Goal: Task Accomplishment & Management: Use online tool/utility

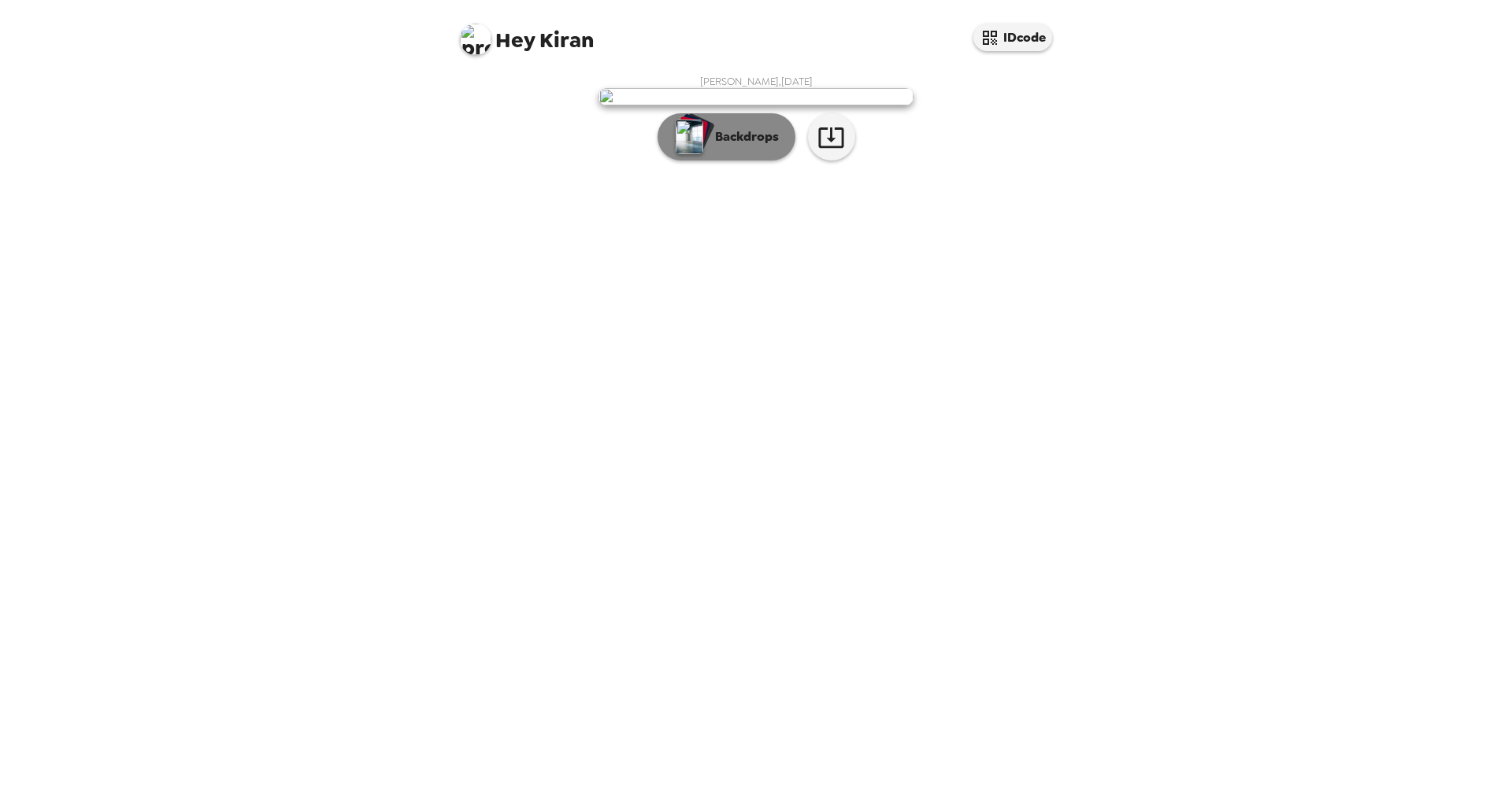
click at [756, 147] on p "Backdrops" at bounding box center [743, 137] width 71 height 19
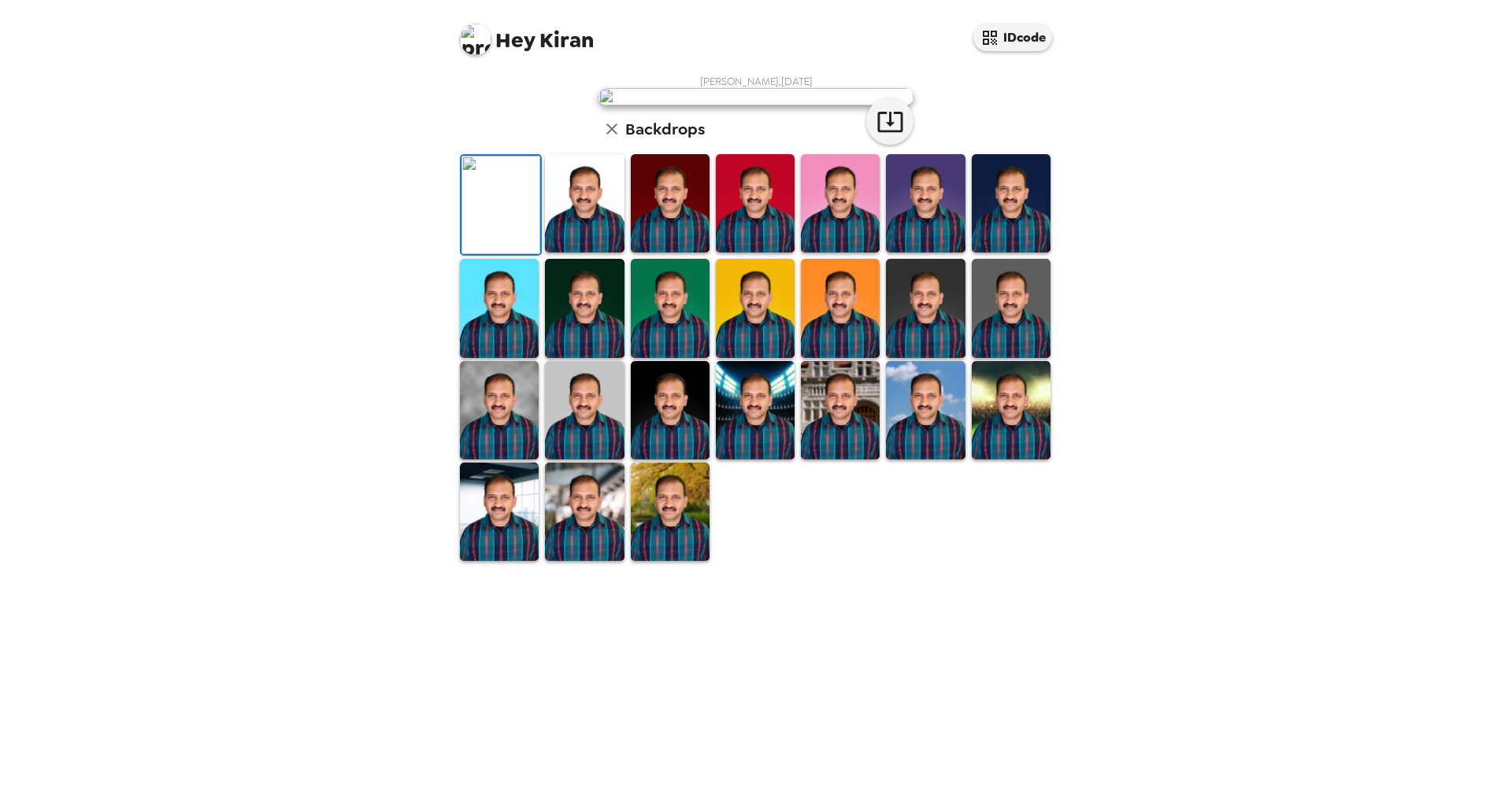
scroll to position [143, 0]
click at [666, 561] on img at bounding box center [670, 511] width 79 height 99
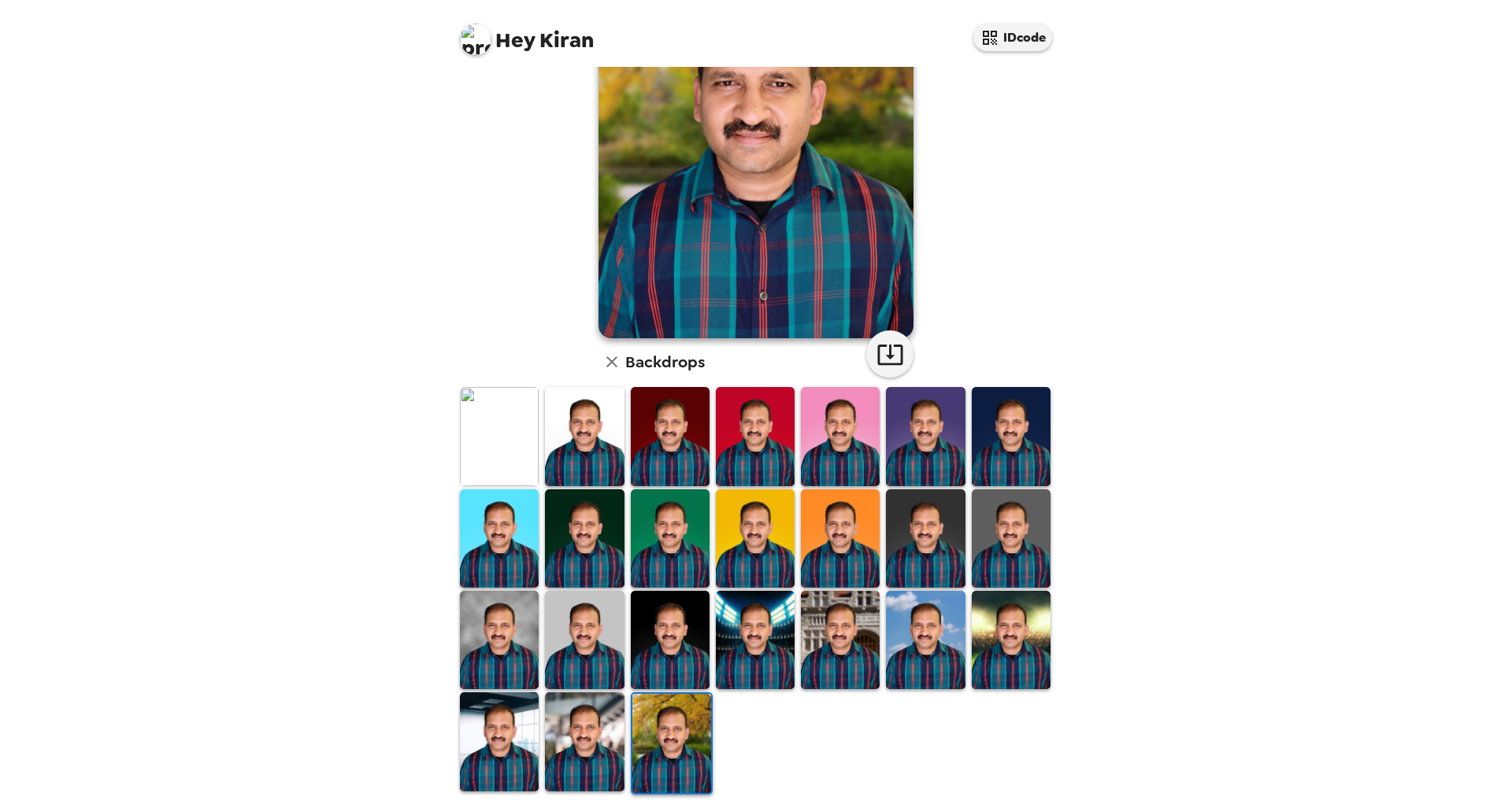
scroll to position [0, 0]
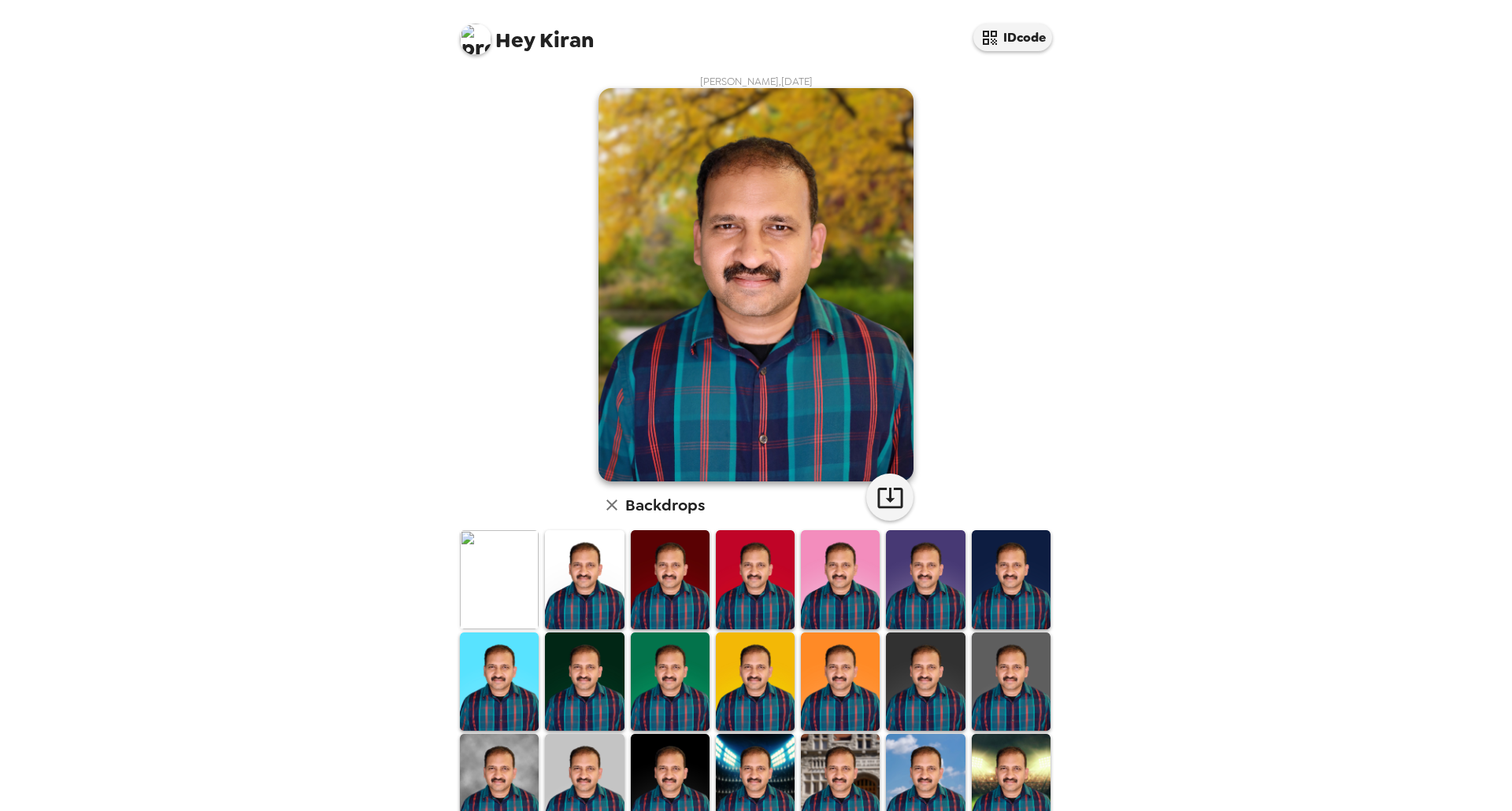
click at [500, 588] on img at bounding box center [499, 579] width 79 height 99
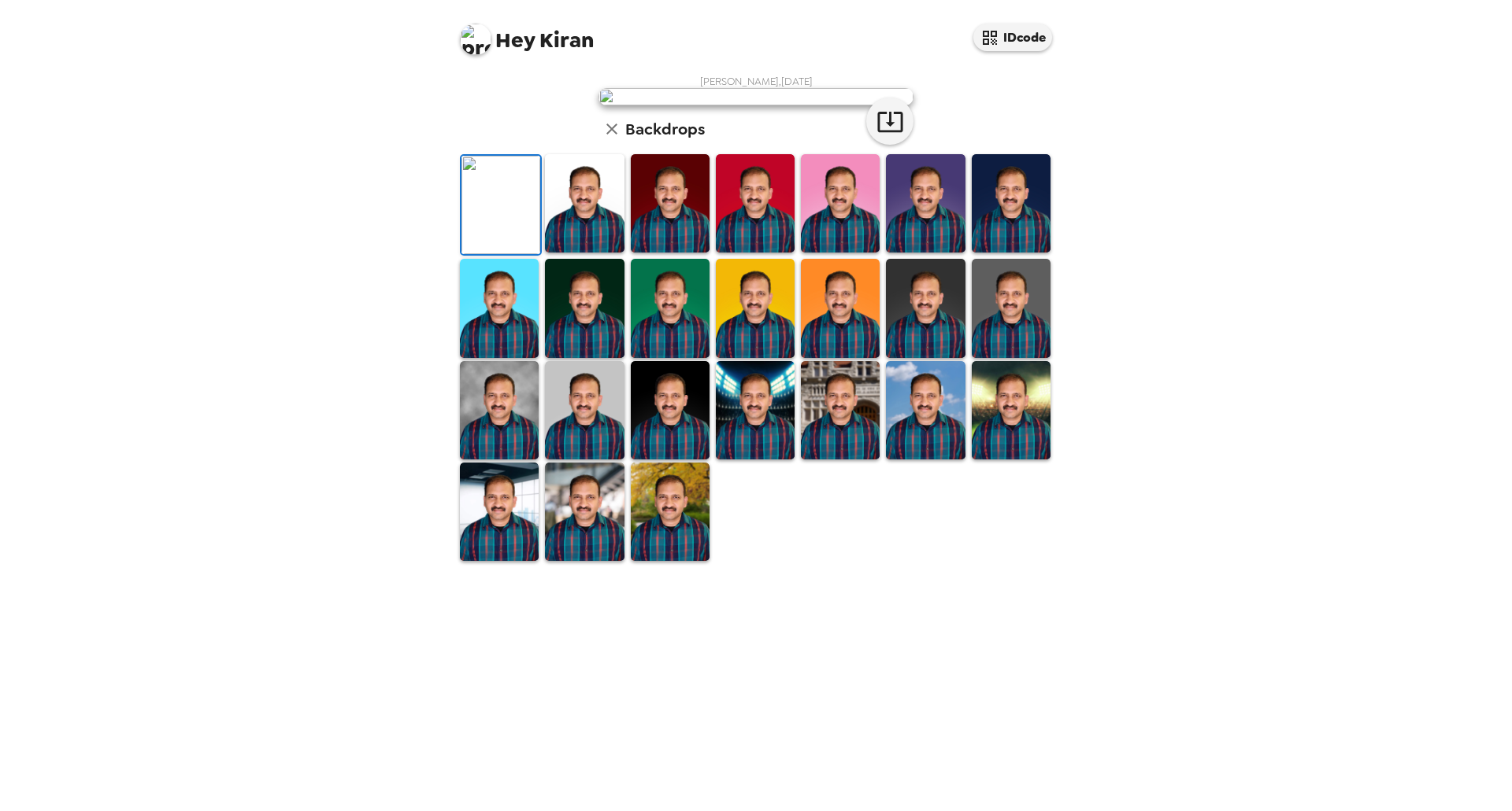
scroll to position [143, 0]
click at [507, 561] on img at bounding box center [499, 511] width 79 height 99
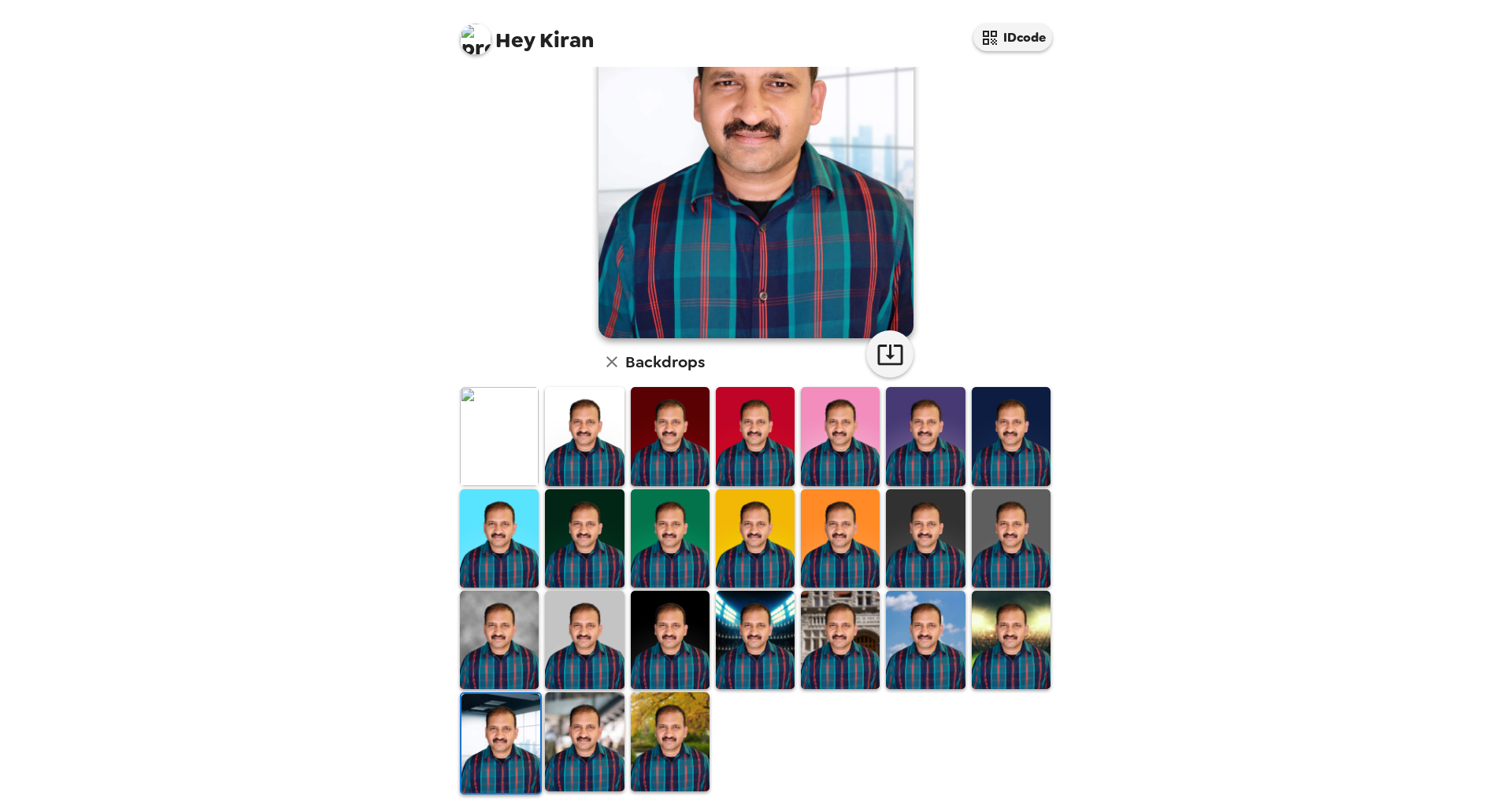
scroll to position [0, 0]
